Goal: Information Seeking & Learning: Check status

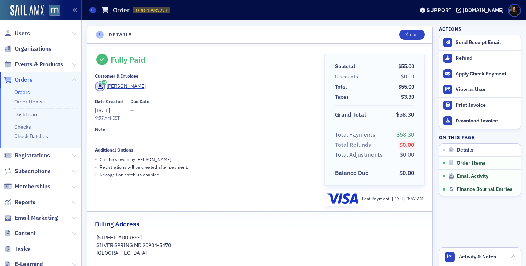
scroll to position [391, 0]
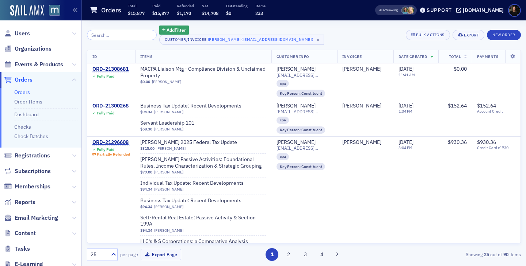
scroll to position [823, 0]
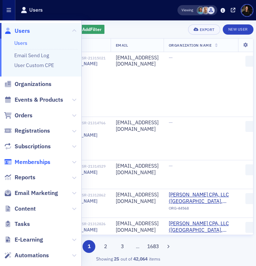
click at [24, 159] on span "Memberships" at bounding box center [33, 162] width 36 height 8
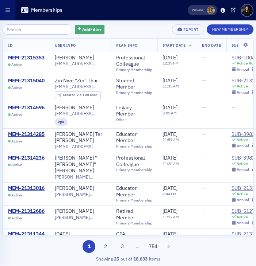
click at [82, 30] on span "Add Filter" at bounding box center [91, 29] width 19 height 7
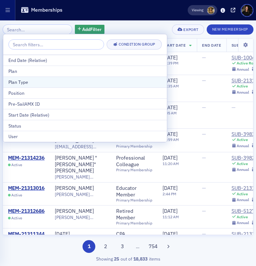
click at [23, 80] on div "Plan Type" at bounding box center [84, 82] width 153 height 7
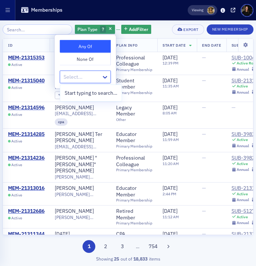
click at [77, 78] on div at bounding box center [82, 77] width 38 height 9
type input "st"
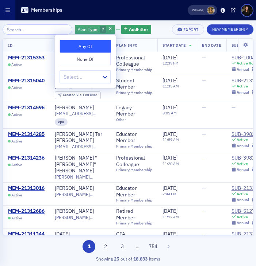
click at [86, 30] on span "Plan Type" at bounding box center [87, 29] width 20 height 6
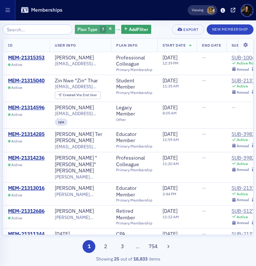
click at [77, 30] on span "Plan Type" at bounding box center [87, 29] width 20 height 6
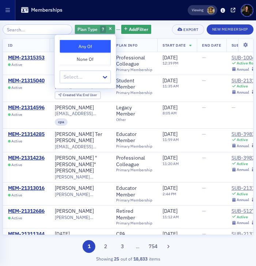
click at [107, 26] on button "button" at bounding box center [110, 29] width 7 height 7
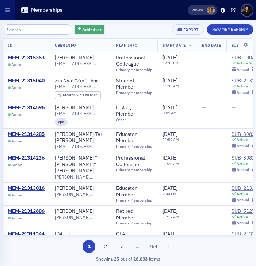
click at [82, 26] on span "Add Filter" at bounding box center [91, 29] width 19 height 7
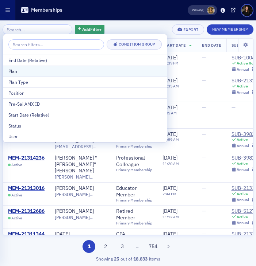
click at [24, 72] on div "Plan" at bounding box center [84, 71] width 153 height 7
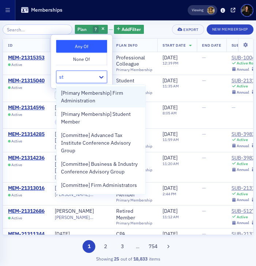
type input "stu"
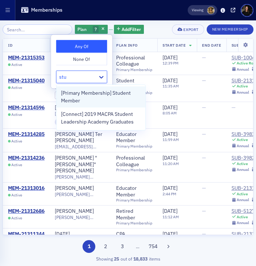
click at [116, 99] on span "[Primary Membership] Student Member" at bounding box center [101, 96] width 80 height 15
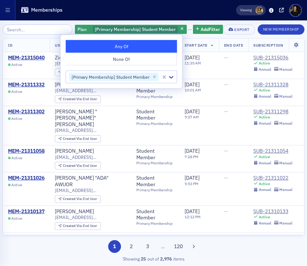
click at [182, 15] on div "Memberships" at bounding box center [122, 10] width 205 height 12
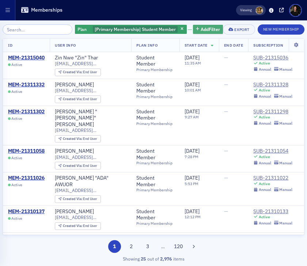
click at [200, 28] on span "Add Filter" at bounding box center [209, 29] width 19 height 7
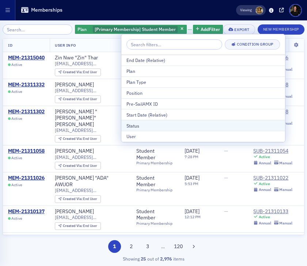
click at [142, 123] on div "Status" at bounding box center [202, 126] width 153 height 7
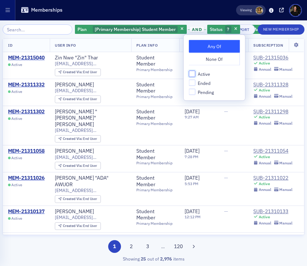
click at [192, 72] on input "Active" at bounding box center [192, 74] width 7 height 7
checkbox input "true"
click at [135, 30] on span "[Primary Membership] Student Member" at bounding box center [135, 29] width 81 height 6
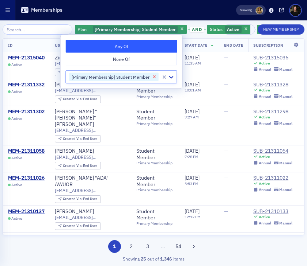
click at [152, 78] on icon "Remove [Primary Membership] Student Member" at bounding box center [154, 76] width 5 height 5
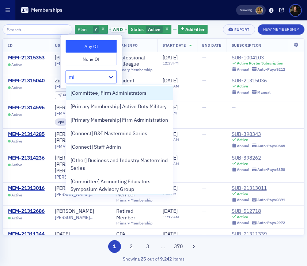
type input "mil"
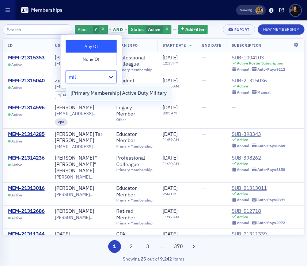
click at [150, 92] on span "[Primary Membership] Active Duty Military" at bounding box center [118, 93] width 96 height 8
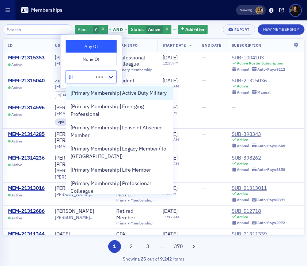
type input "life"
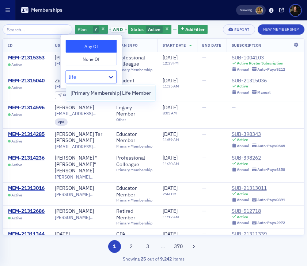
click at [146, 97] on div "[Primary Membership] Life Member" at bounding box center [110, 93] width 89 height 14
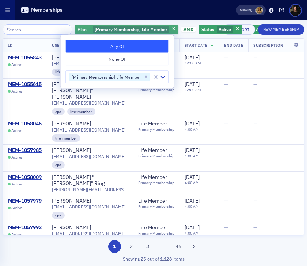
click at [159, 28] on div "Plan [Primary Membership] Life Member" at bounding box center [126, 29] width 103 height 9
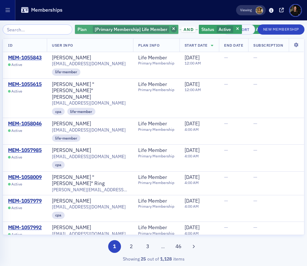
click at [172, 29] on icon "button" at bounding box center [173, 29] width 3 height 4
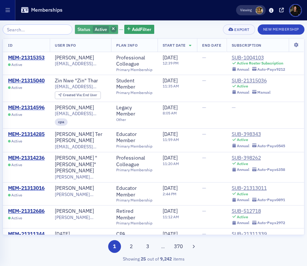
click at [112, 31] on icon "button" at bounding box center [113, 29] width 3 height 4
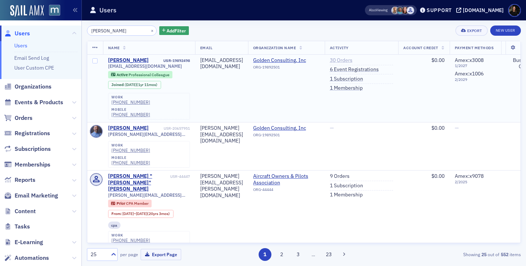
type input "[PERSON_NAME]"
click at [352, 60] on link "30 Orders" at bounding box center [341, 60] width 23 height 7
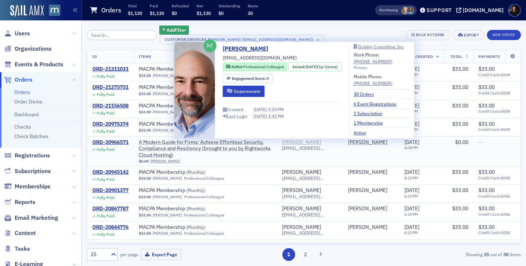
scroll to position [0, 0]
